Goal: Transaction & Acquisition: Book appointment/travel/reservation

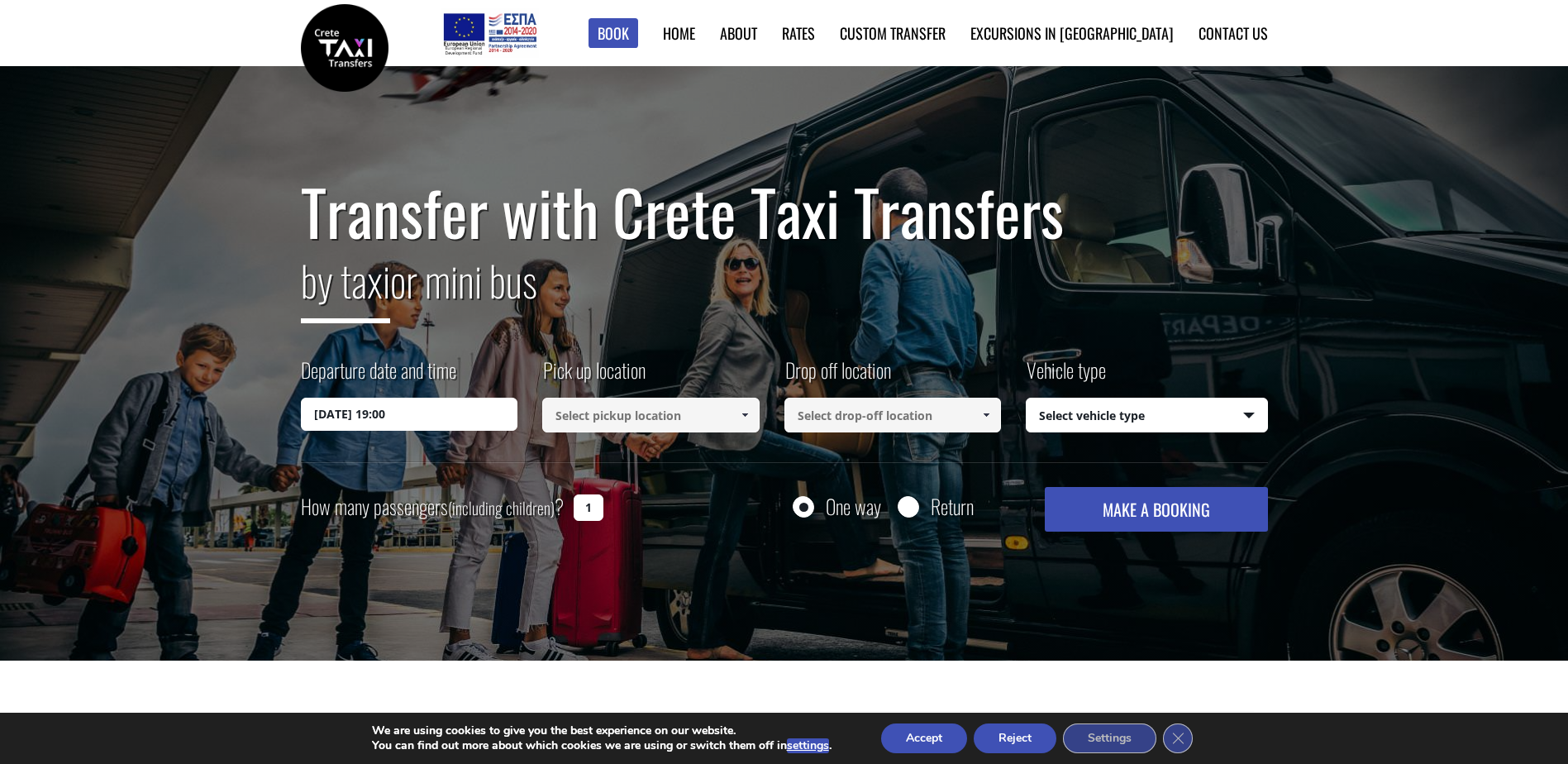
click at [452, 415] on input "[DATE] 19:00" at bounding box center [410, 414] width 217 height 33
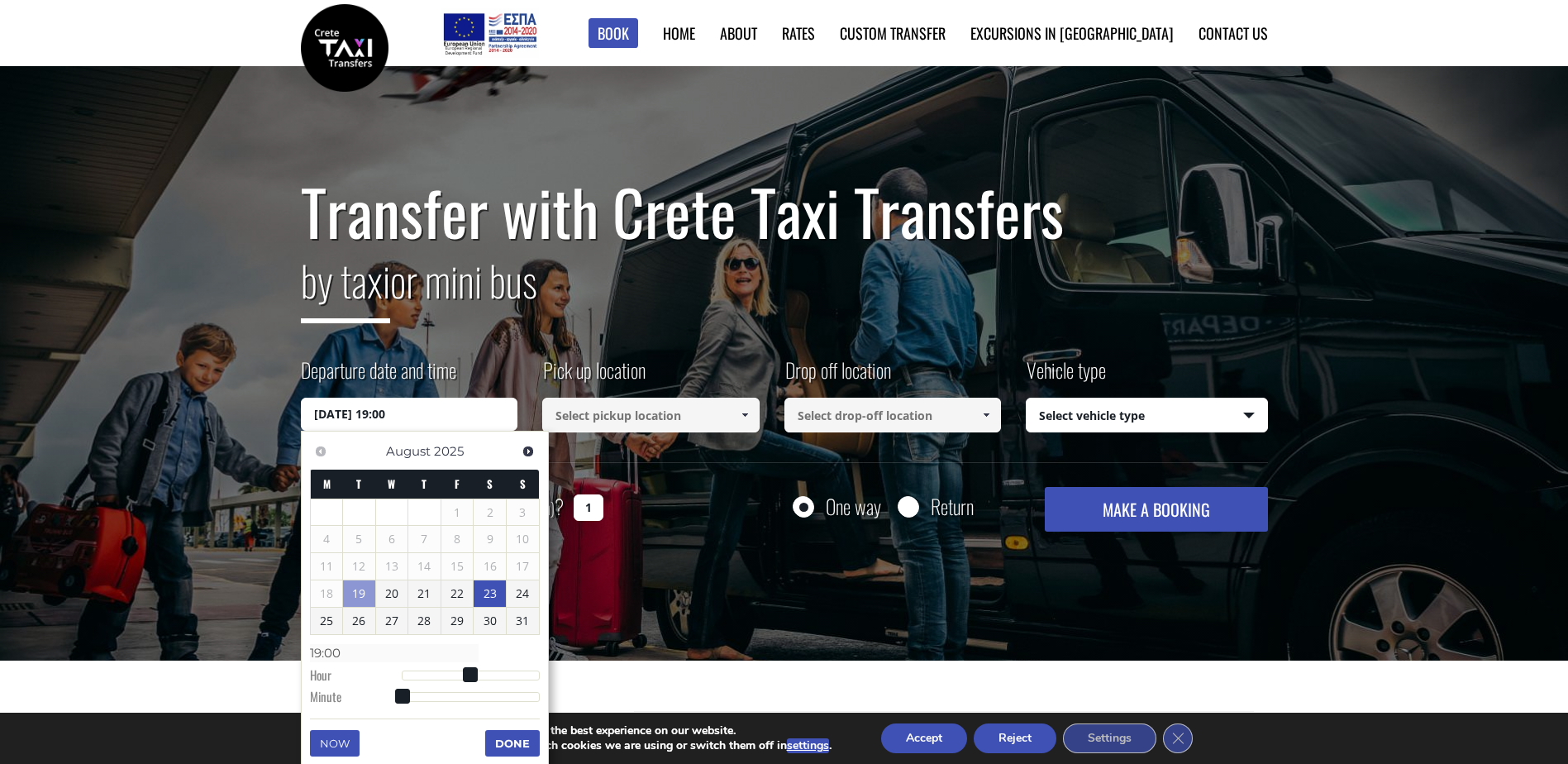
click at [480, 595] on link "23" at bounding box center [489, 593] width 32 height 26
type input "[DATE] 00:00"
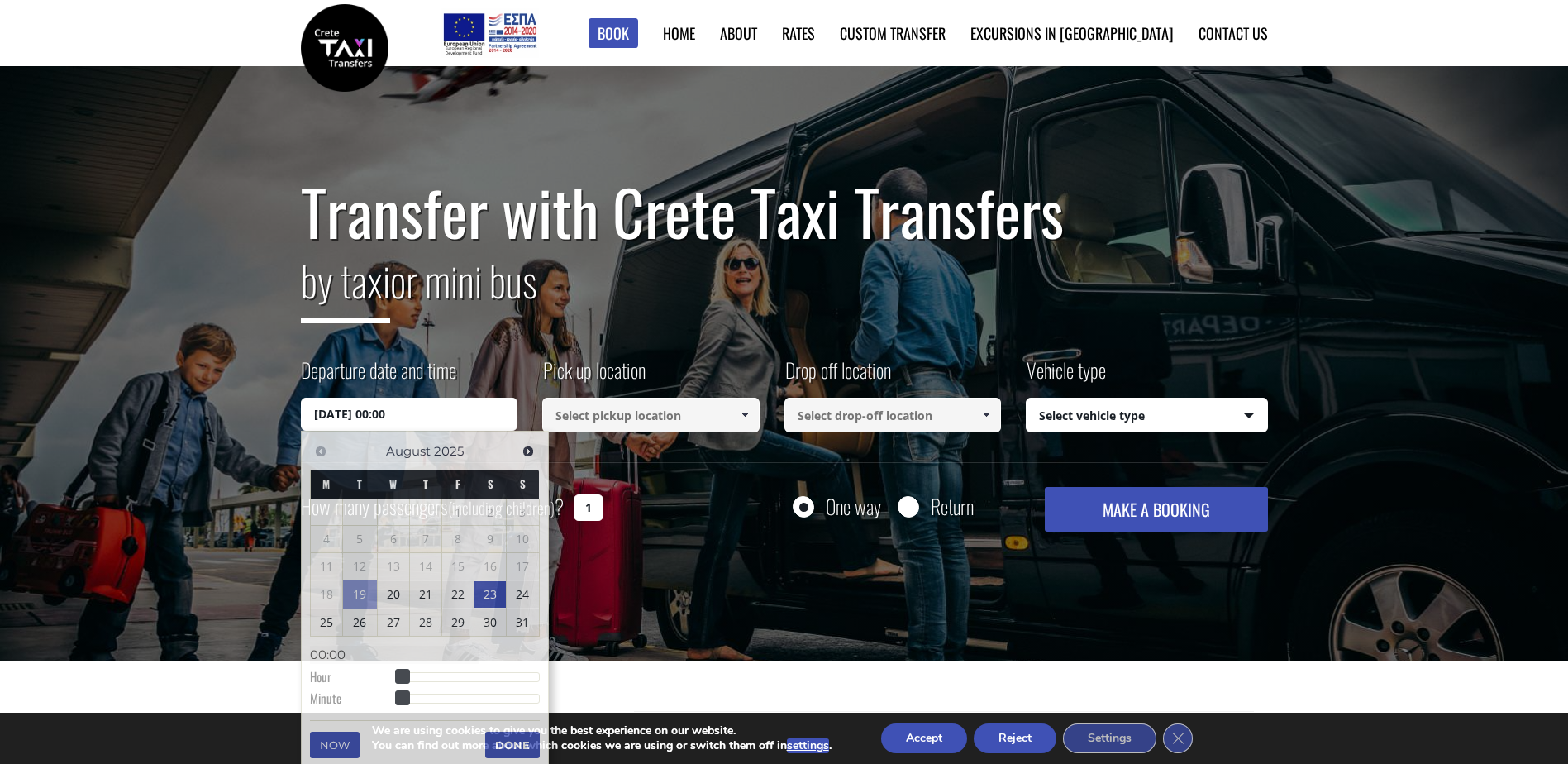
click at [627, 419] on input at bounding box center [651, 415] width 217 height 35
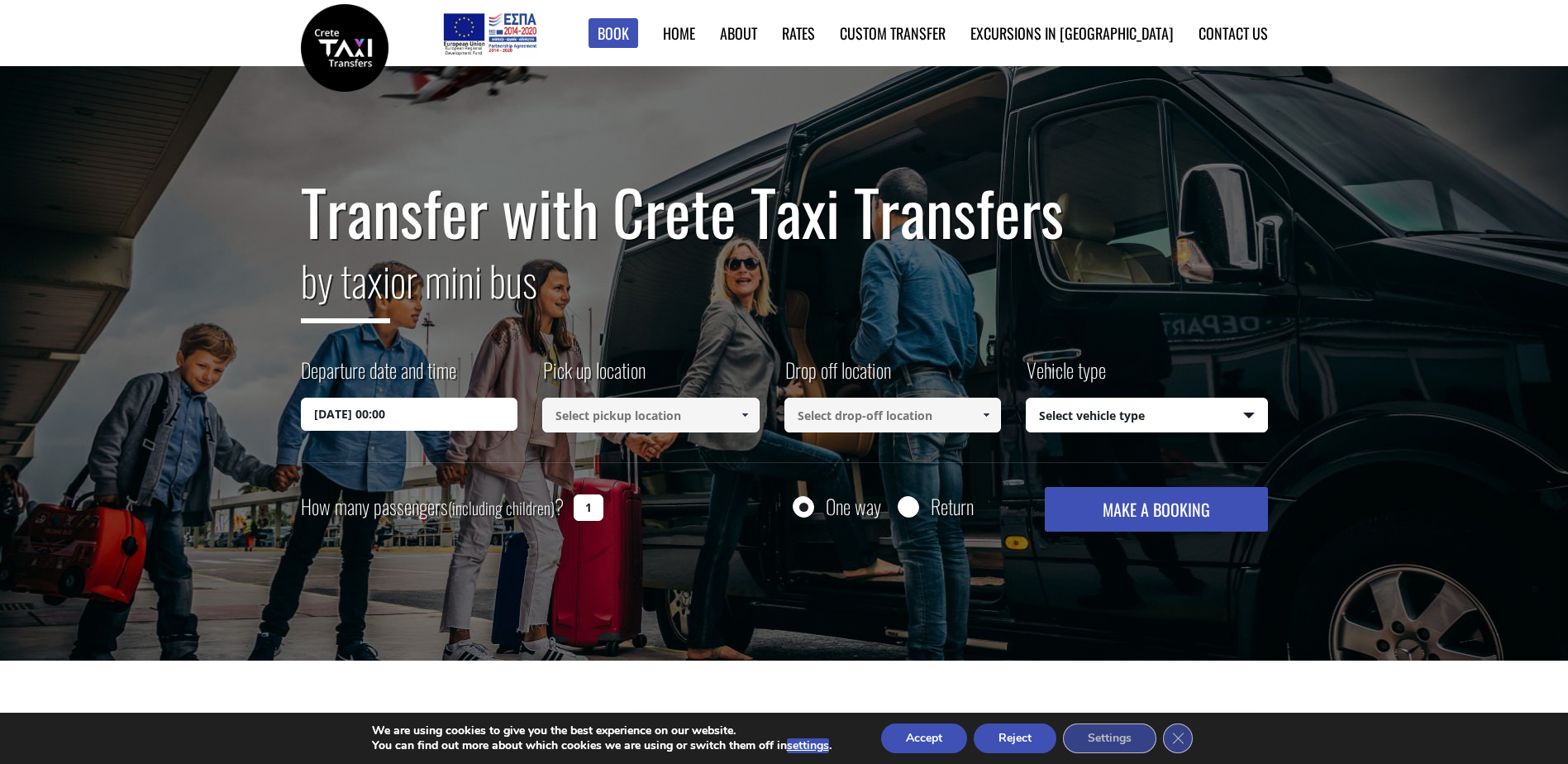
click at [627, 419] on input at bounding box center [651, 415] width 217 height 35
click at [740, 410] on span at bounding box center [745, 415] width 13 height 13
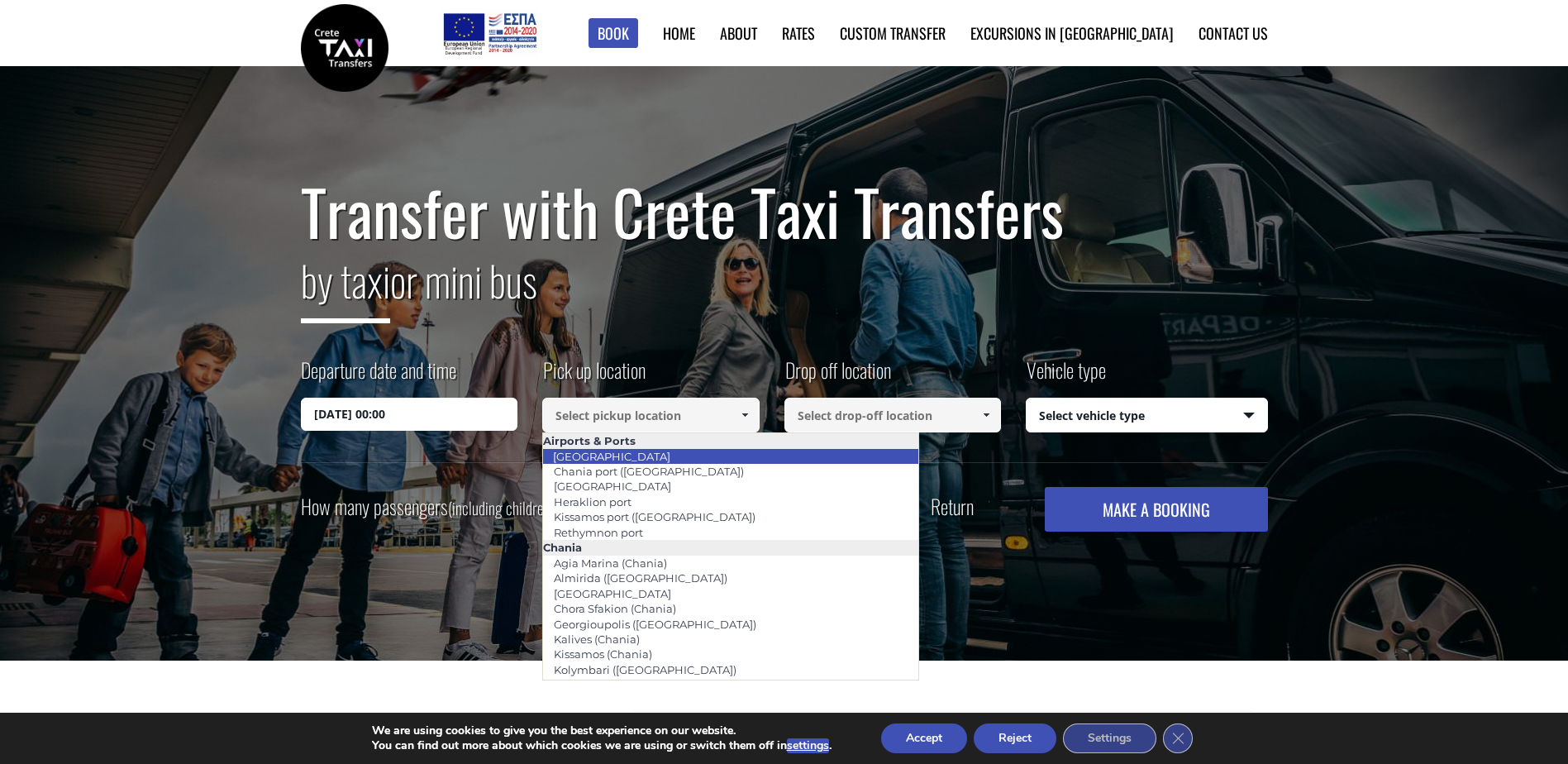
click at [651, 459] on li "[GEOGRAPHIC_DATA]" at bounding box center [731, 456] width 375 height 15
type input "[GEOGRAPHIC_DATA]"
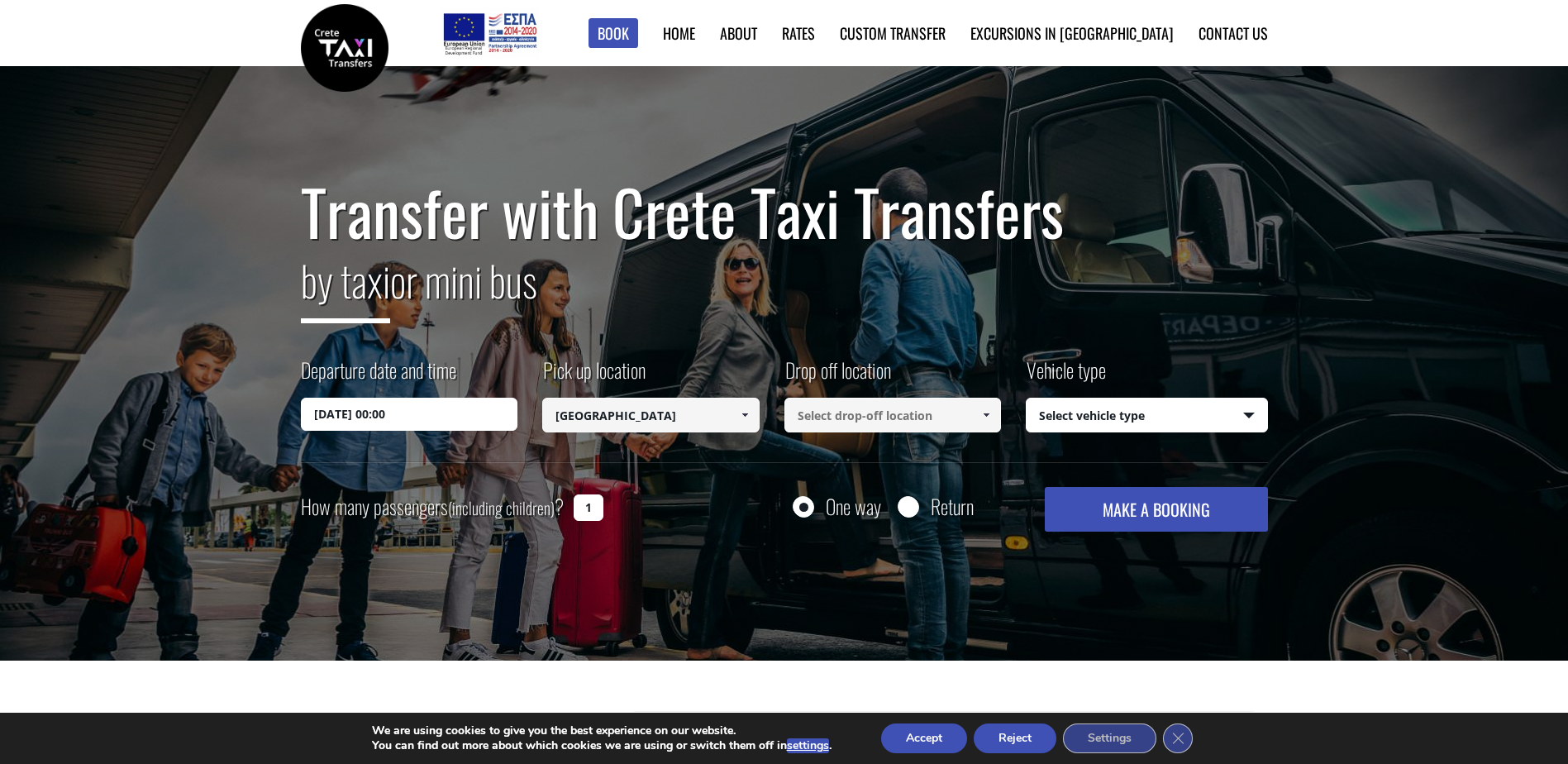
click at [868, 411] on input at bounding box center [892, 415] width 217 height 35
click at [984, 411] on span at bounding box center [985, 415] width 13 height 13
click at [888, 426] on input "luxme" at bounding box center [892, 415] width 217 height 35
drag, startPoint x: 953, startPoint y: 410, endPoint x: 556, endPoint y: 424, distance: 397.2
click at [556, 424] on div "Departure date and time 23/08/2025 00:00 Pick up location Select pickup locatio…" at bounding box center [784, 409] width 967 height 107
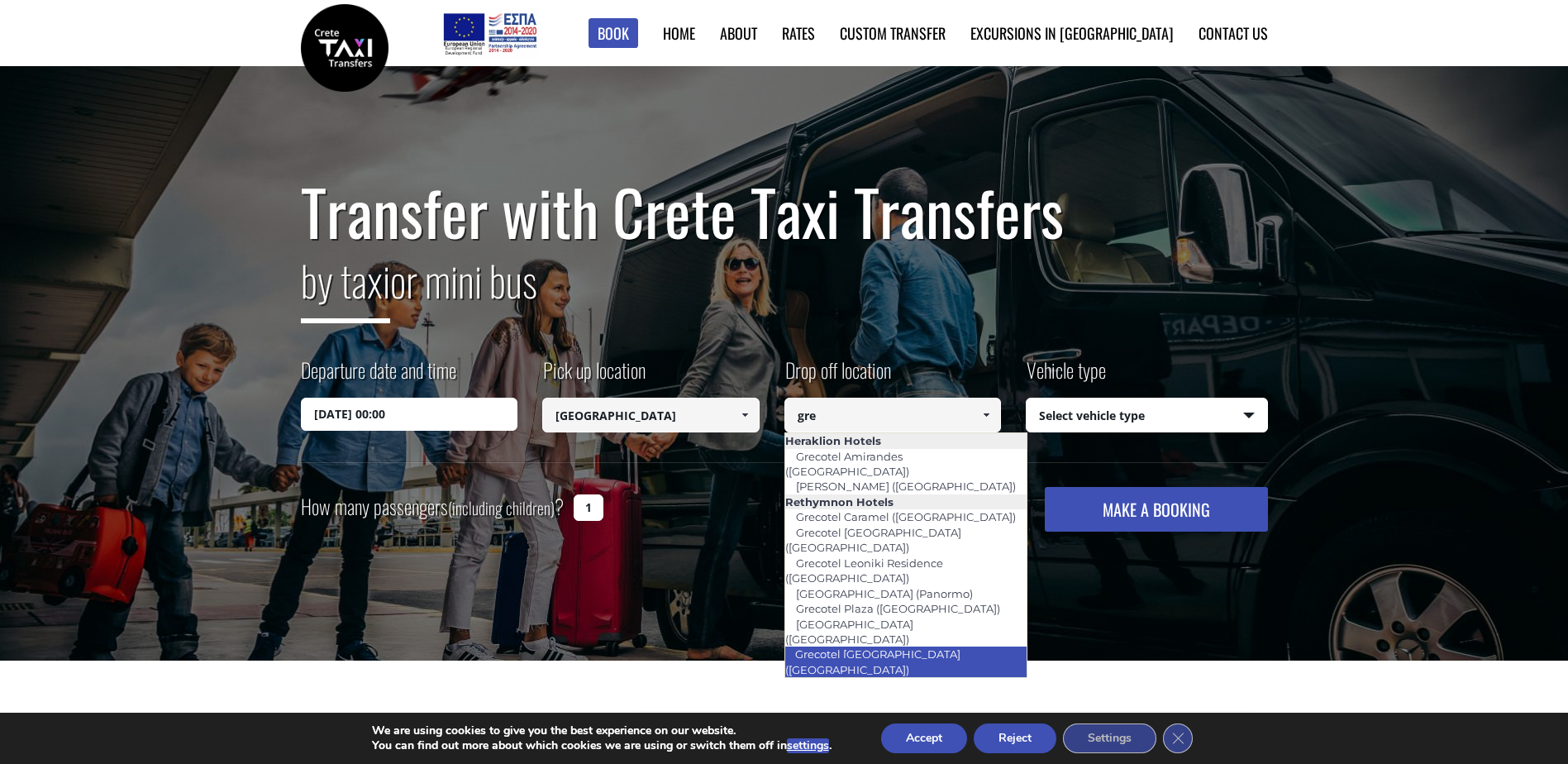
click at [961, 642] on link "Grecotel [GEOGRAPHIC_DATA] ([GEOGRAPHIC_DATA])" at bounding box center [872, 661] width 176 height 38
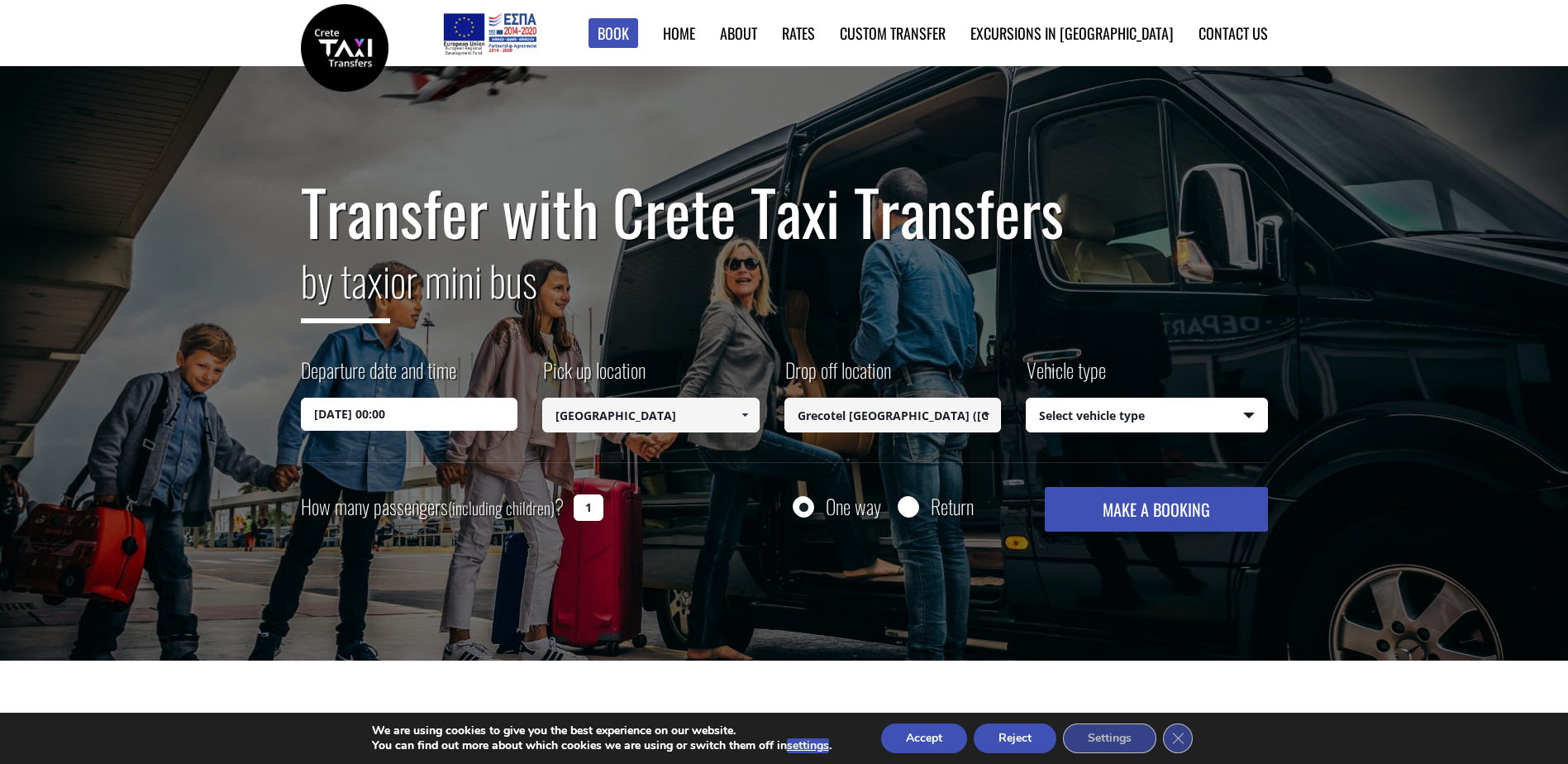
type input "Grecotel [GEOGRAPHIC_DATA] ([GEOGRAPHIC_DATA])"
click at [1158, 408] on select "Select vehicle type Taxi (4 passengers) Mercedes E Class Mini Van (7 passengers…" at bounding box center [1146, 416] width 241 height 35
select select "541"
click at [1026, 398] on select "Select vehicle type Taxi (4 passengers) Mercedes E Class Mini Van (7 passengers…" at bounding box center [1146, 416] width 241 height 35
click at [1139, 505] on button "MAKE A BOOKING" at bounding box center [1156, 508] width 222 height 45
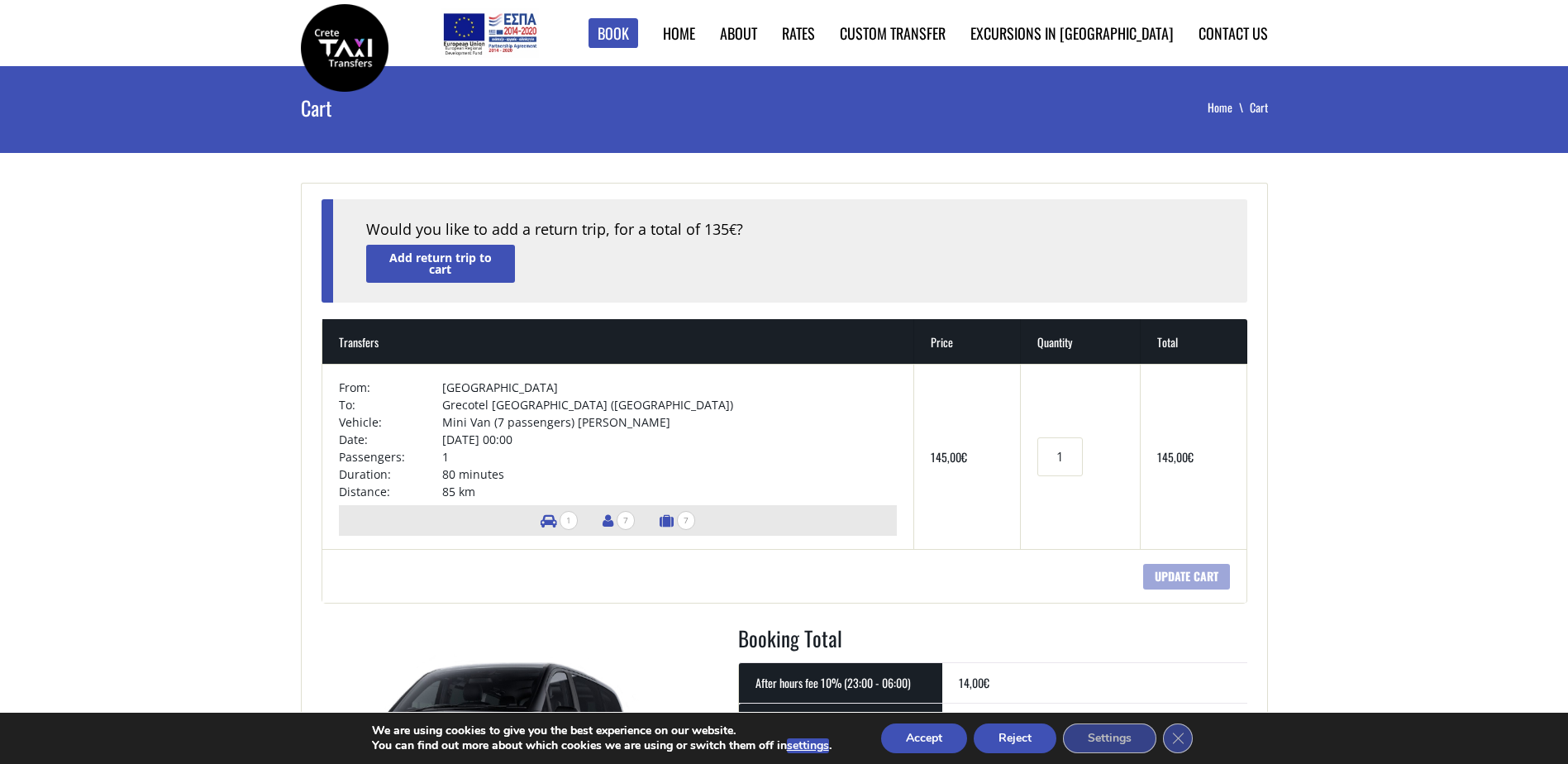
click at [915, 737] on button "Accept" at bounding box center [924, 739] width 86 height 30
